Goal: Check status: Check status

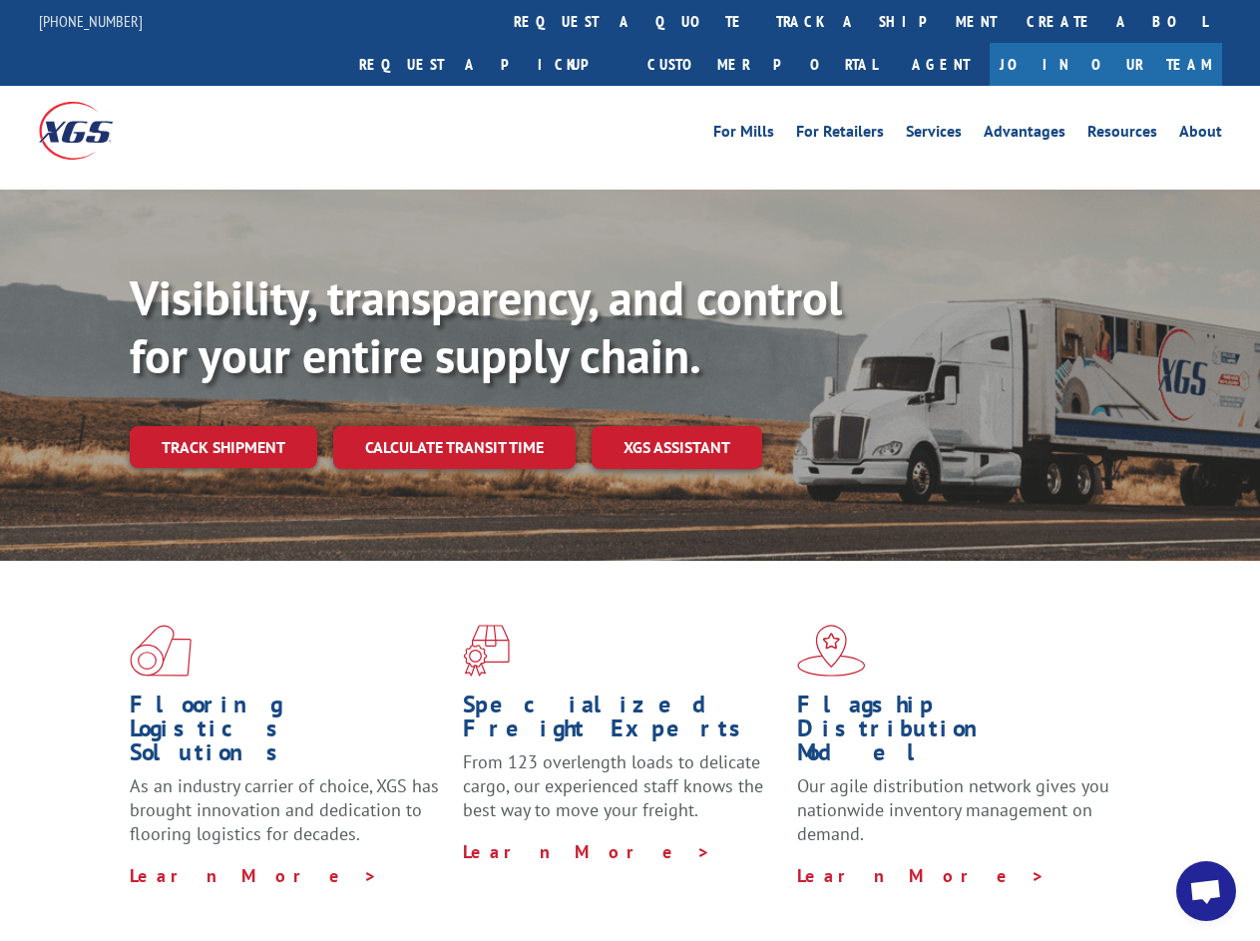
click at [629, 470] on div "Visibility, transparency, and control for your entire supply chain. Track shipm…" at bounding box center [695, 408] width 1130 height 278
click at [761, 21] on link "track a shipment" at bounding box center [886, 21] width 250 height 43
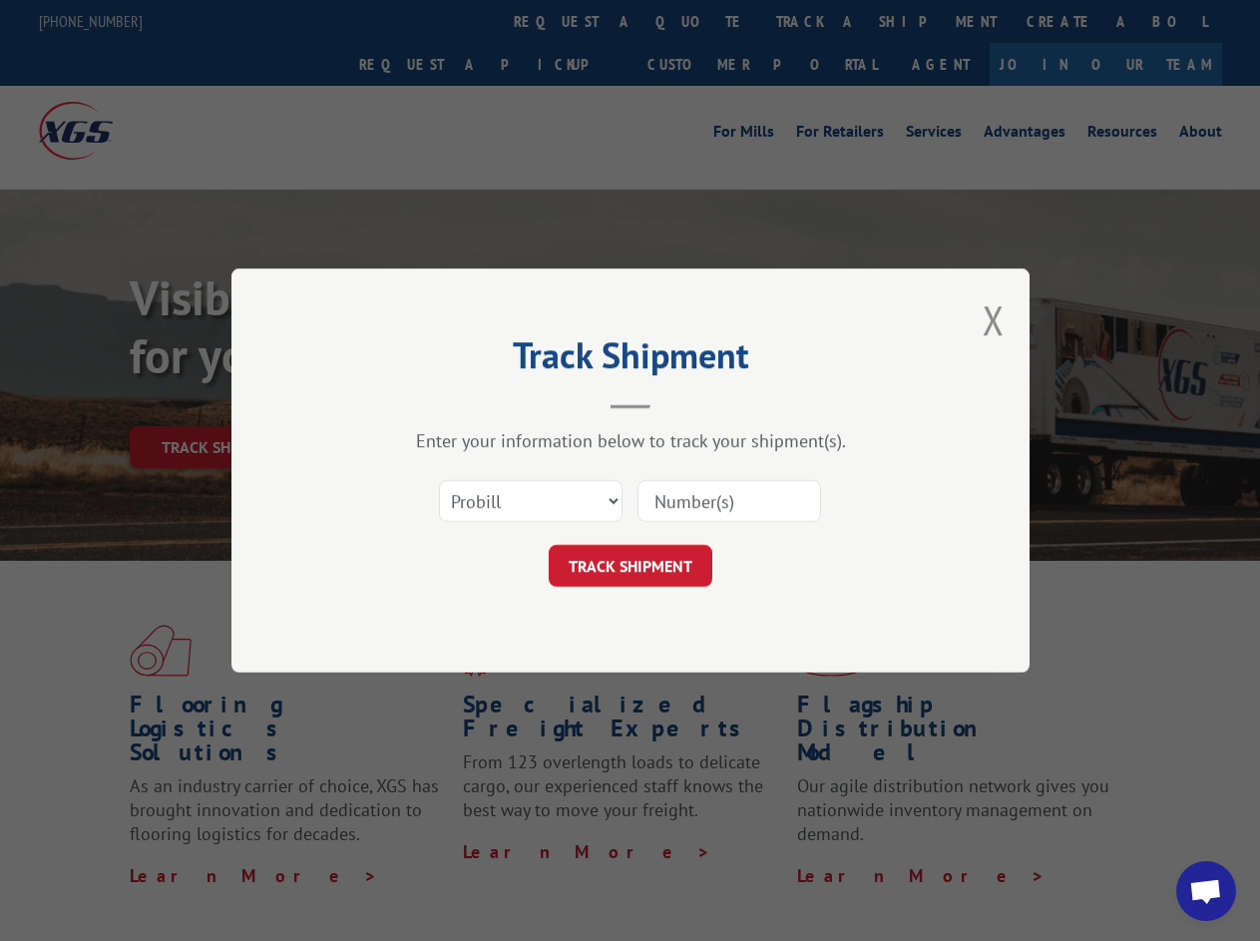
click at [696, 21] on div "Track Shipment Enter your information below to track your shipment(s). Select c…" at bounding box center [630, 470] width 1260 height 941
click at [821, 21] on div "Track Shipment Enter your information below to track your shipment(s). Select c…" at bounding box center [630, 470] width 1260 height 941
click at [222, 403] on div "Track Shipment Enter your information below to track your shipment(s). Select c…" at bounding box center [630, 470] width 1260 height 941
click at [453, 403] on header "Track Shipment" at bounding box center [630, 375] width 599 height 68
click at [677, 403] on header "Track Shipment" at bounding box center [630, 375] width 599 height 68
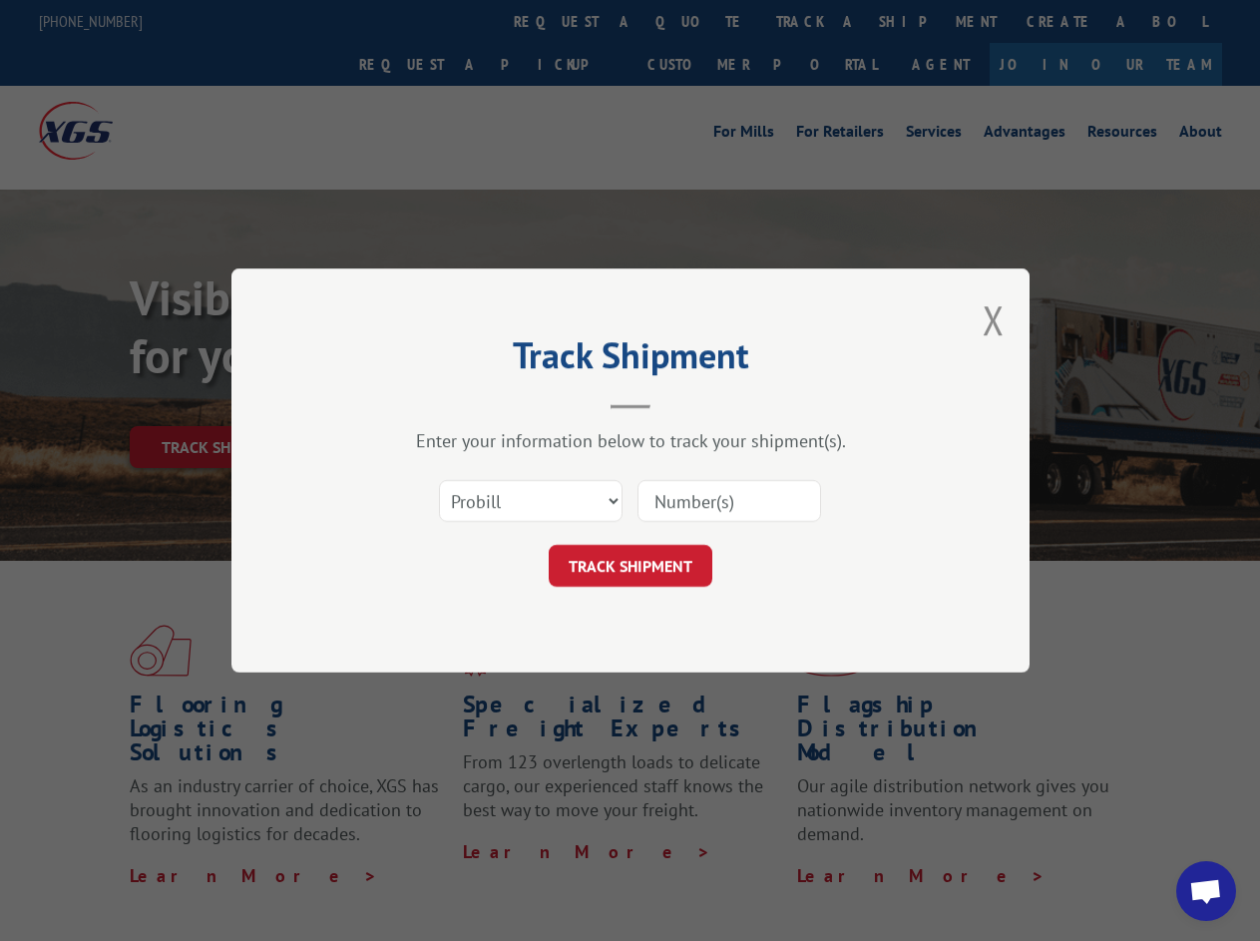
click at [1206, 891] on span "Open chat" at bounding box center [1205, 893] width 33 height 28
